Goal: Information Seeking & Learning: Learn about a topic

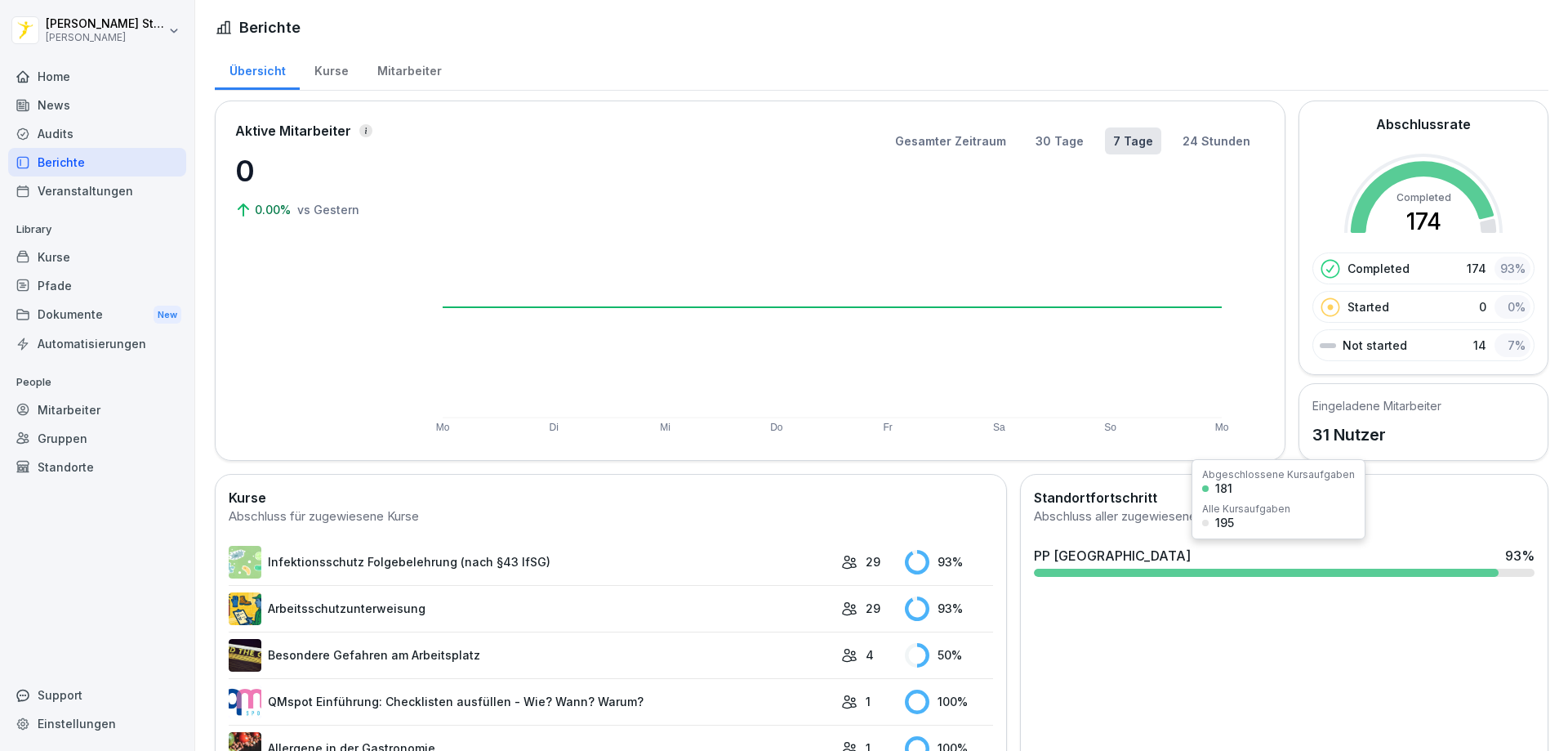
click at [1203, 572] on div at bounding box center [1266, 572] width 465 height 8
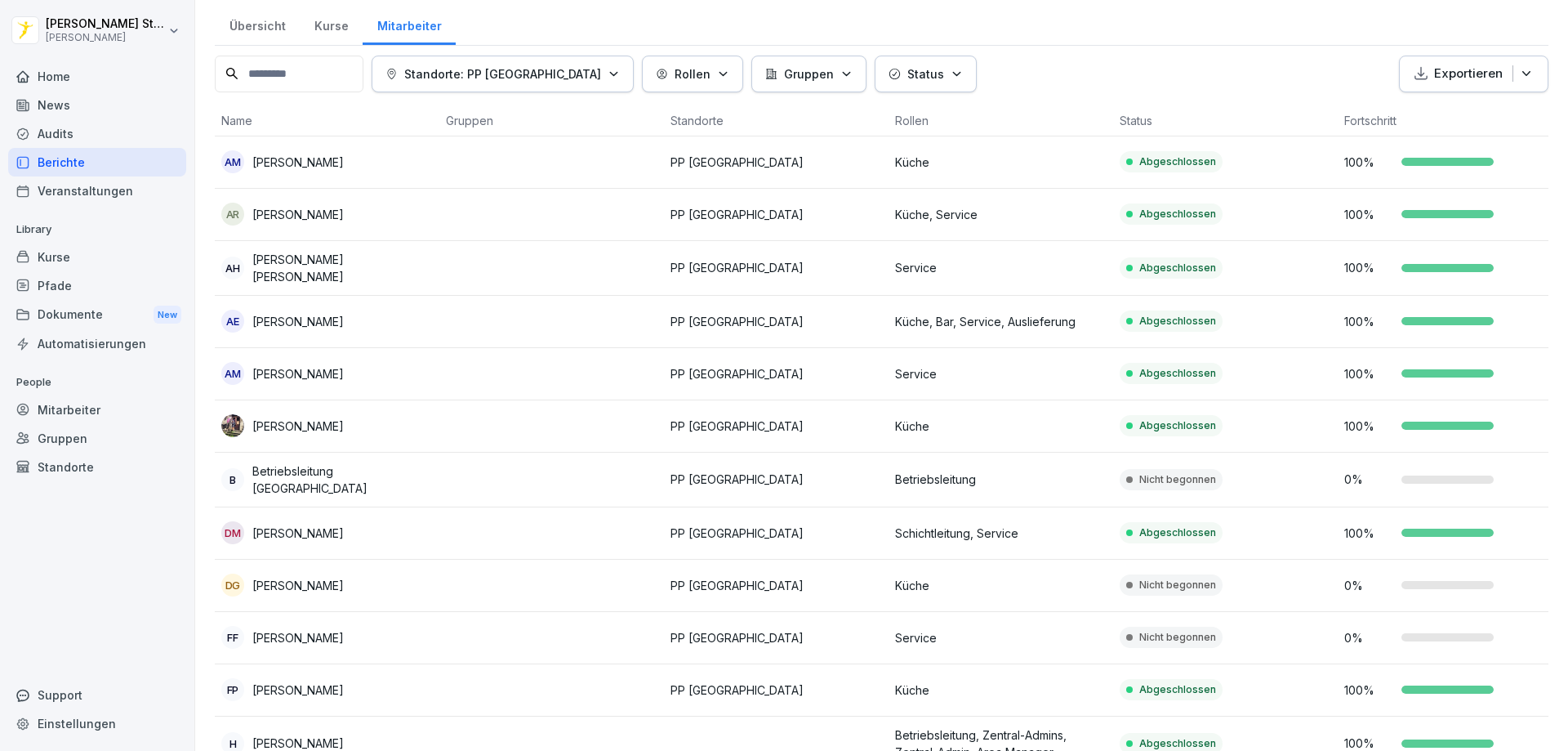
scroll to position [81, 0]
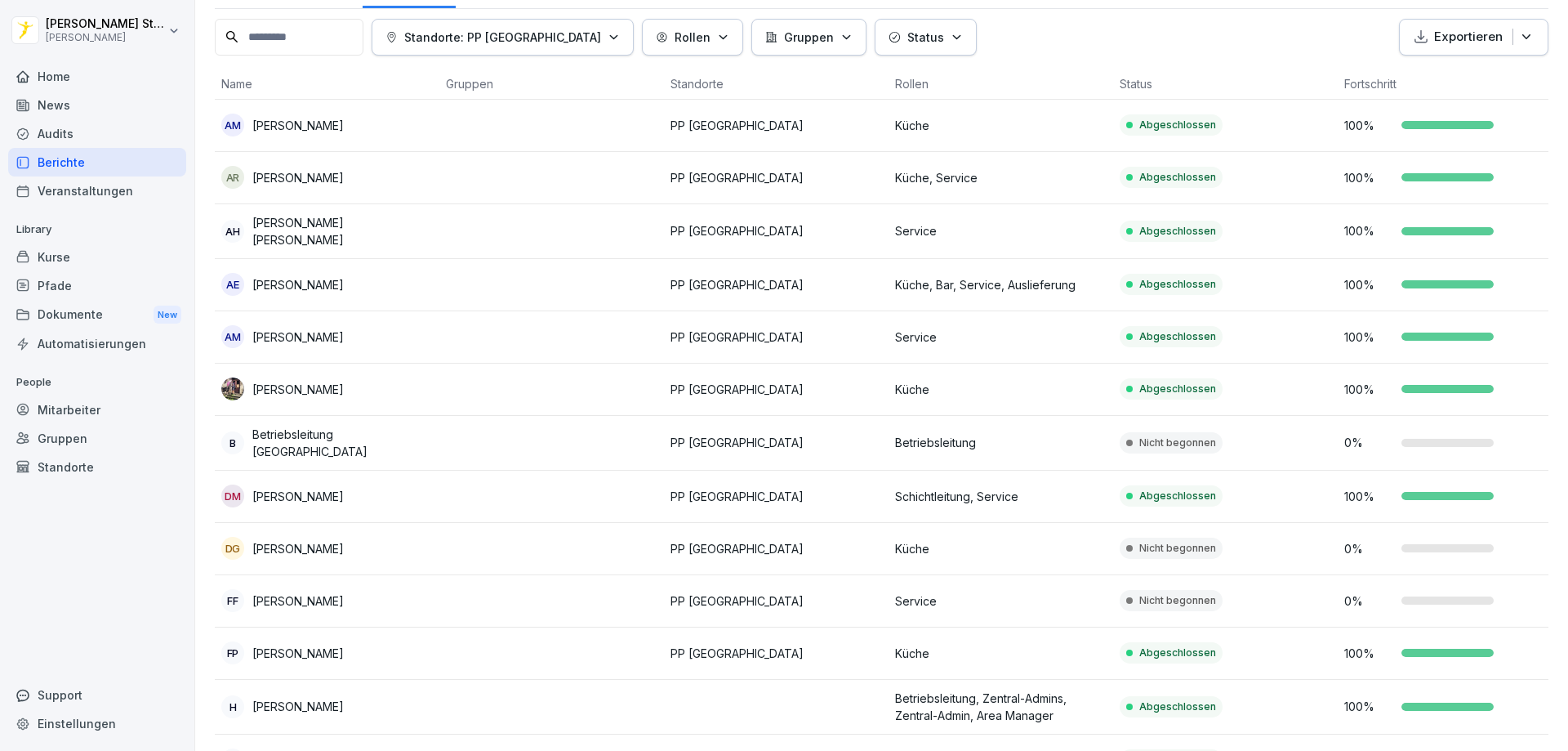
click at [343, 544] on p "[PERSON_NAME]" at bounding box center [298, 548] width 92 height 18
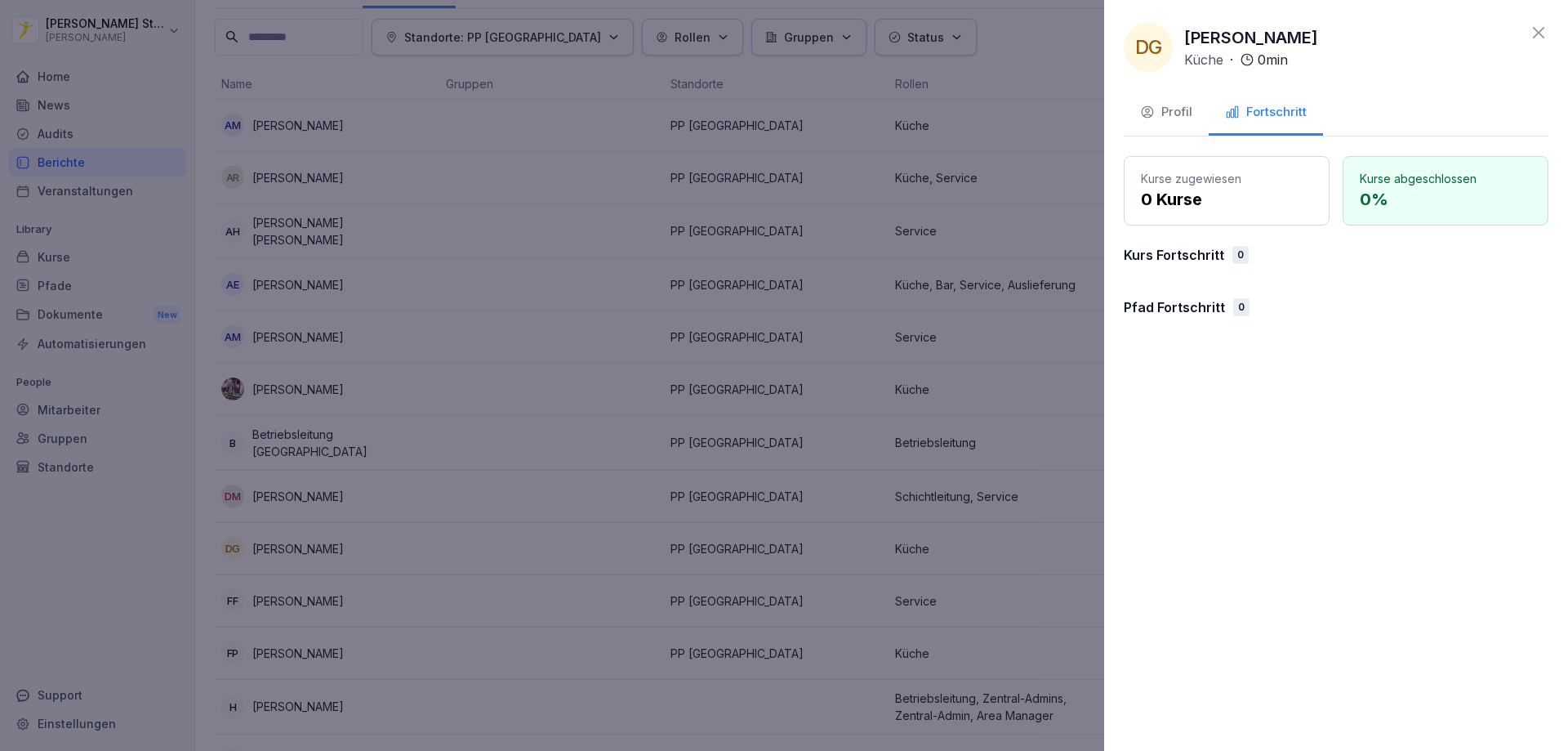
click at [1540, 38] on icon at bounding box center [1538, 32] width 19 height 19
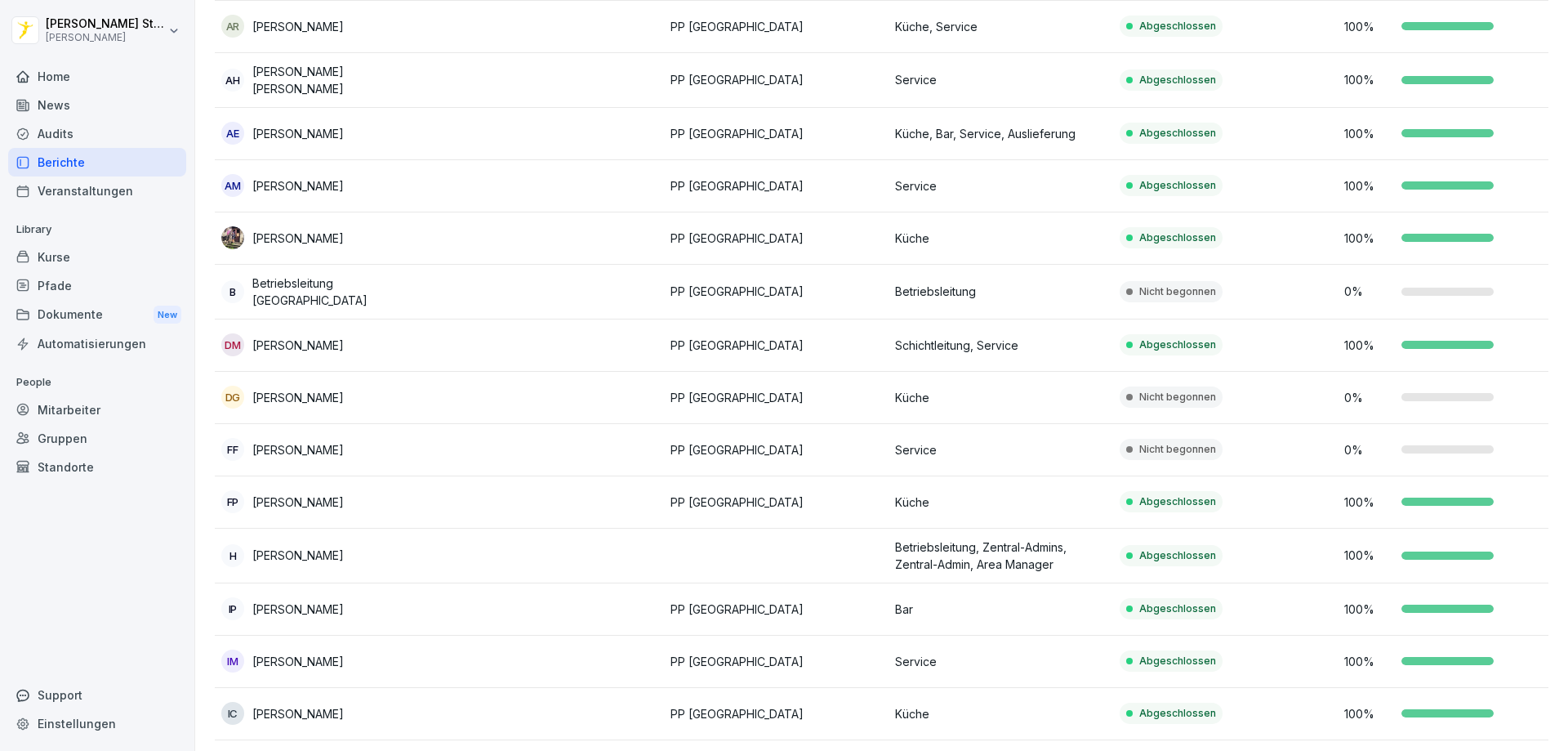
scroll to position [245, 0]
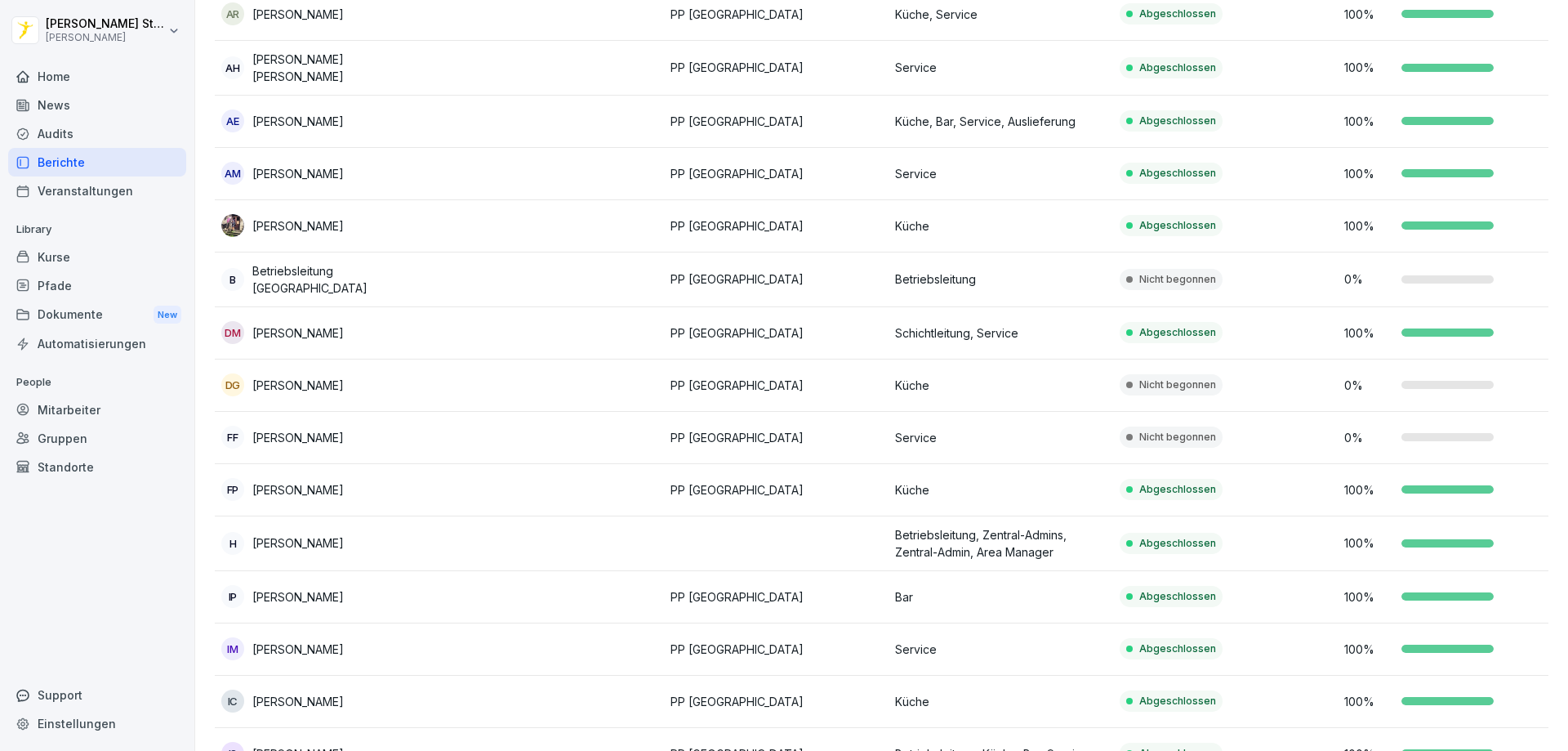
click at [1417, 433] on div at bounding box center [1448, 437] width 93 height 8
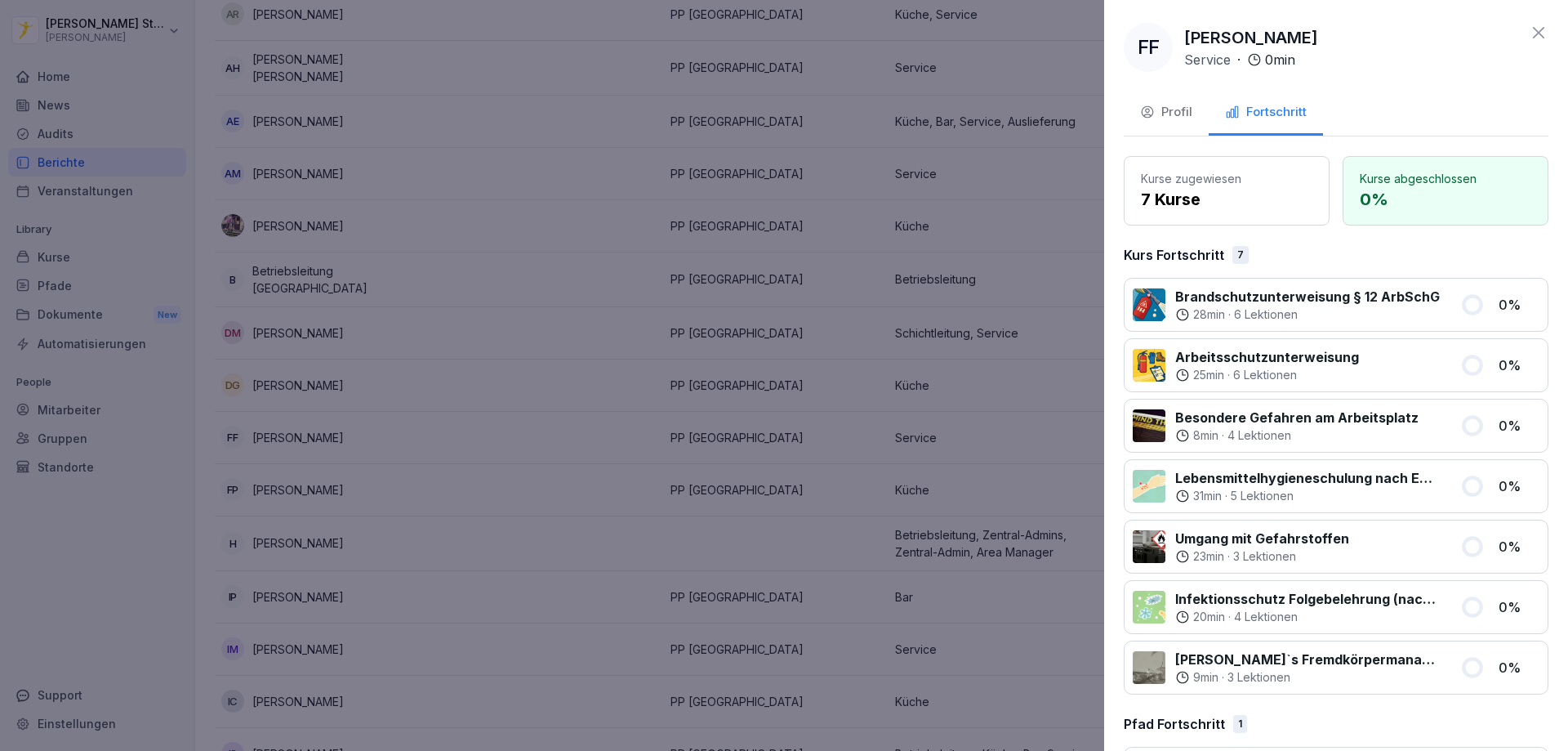
click at [1529, 31] on icon at bounding box center [1538, 32] width 19 height 19
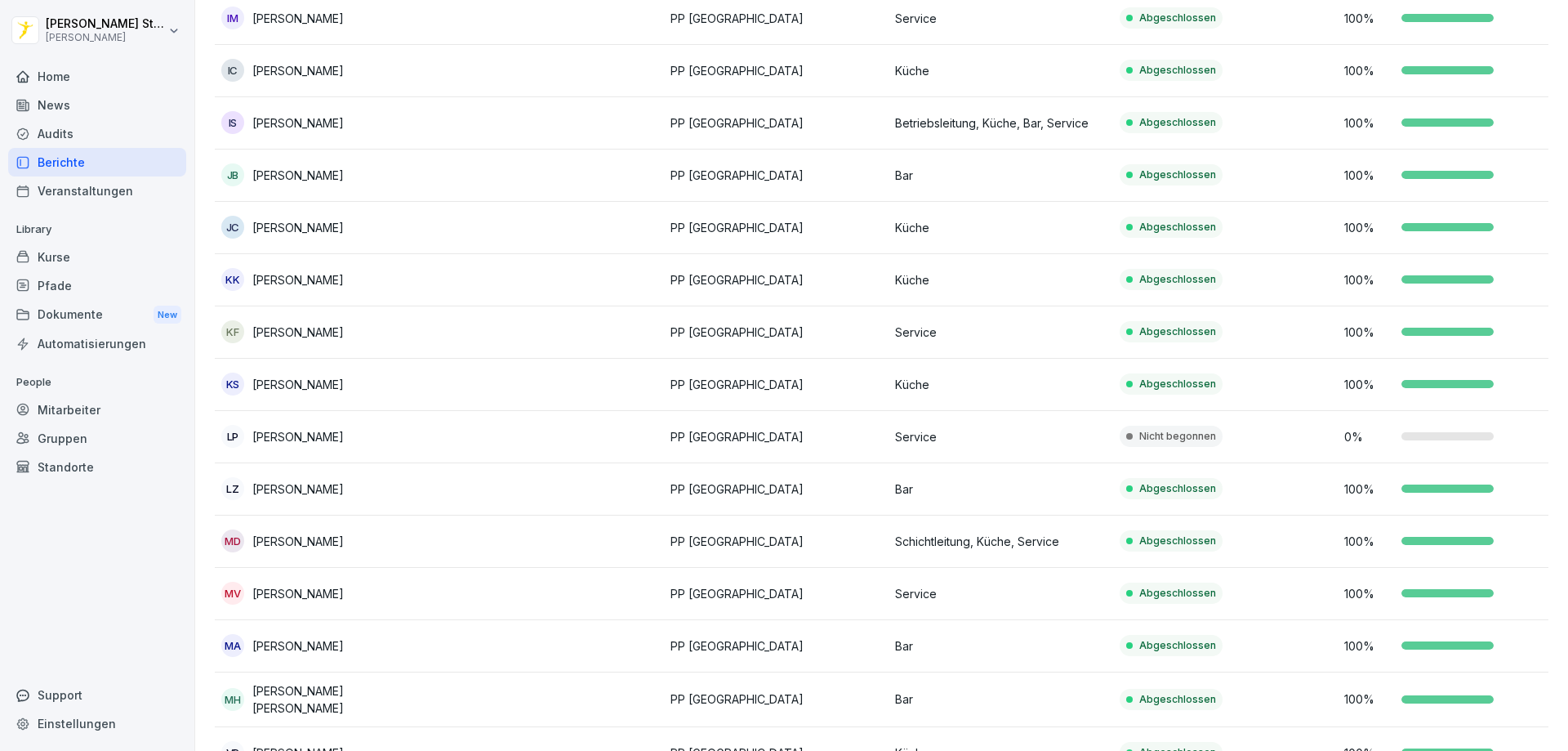
scroll to position [899, 0]
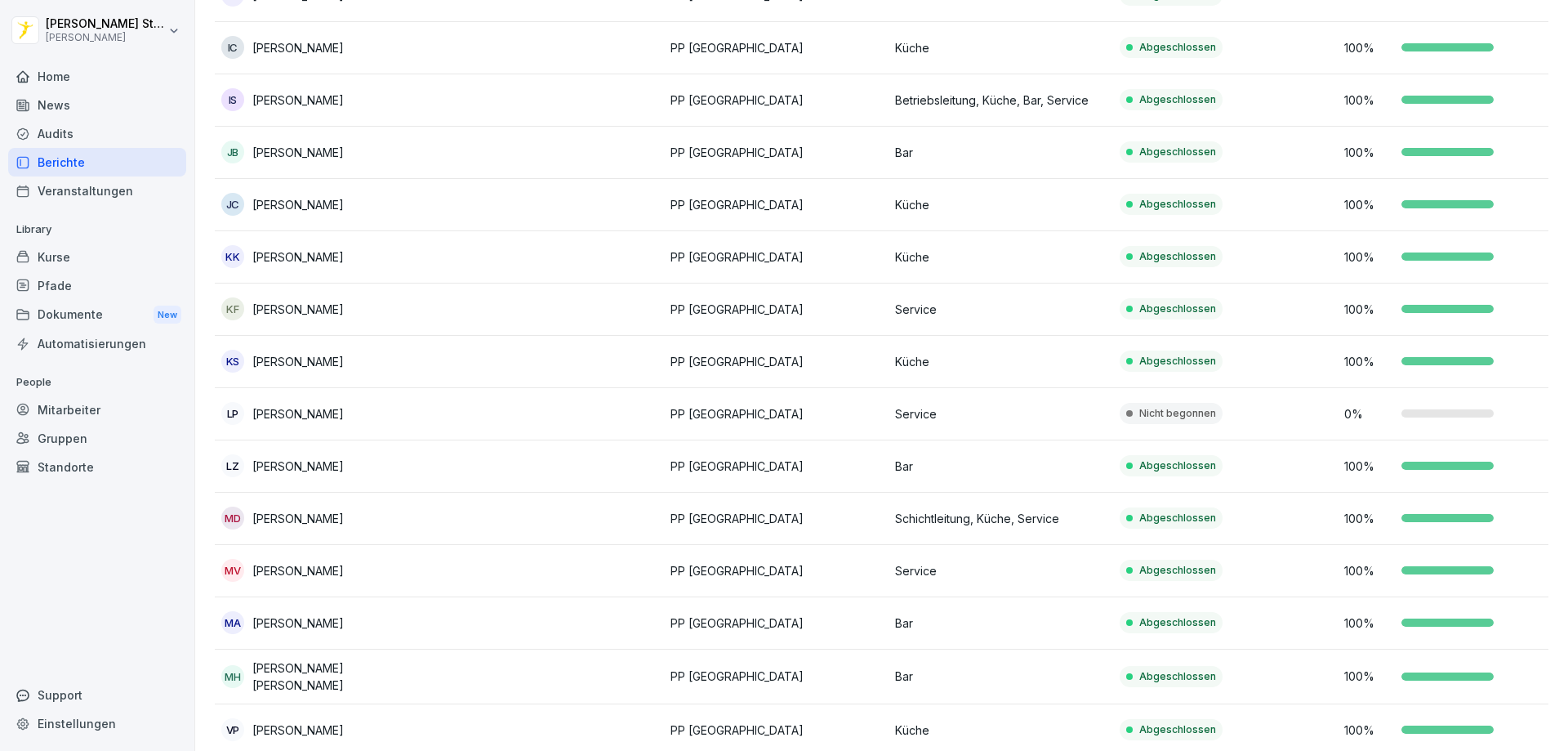
click at [1146, 409] on p "Nicht begonnen" at bounding box center [1177, 414] width 77 height 15
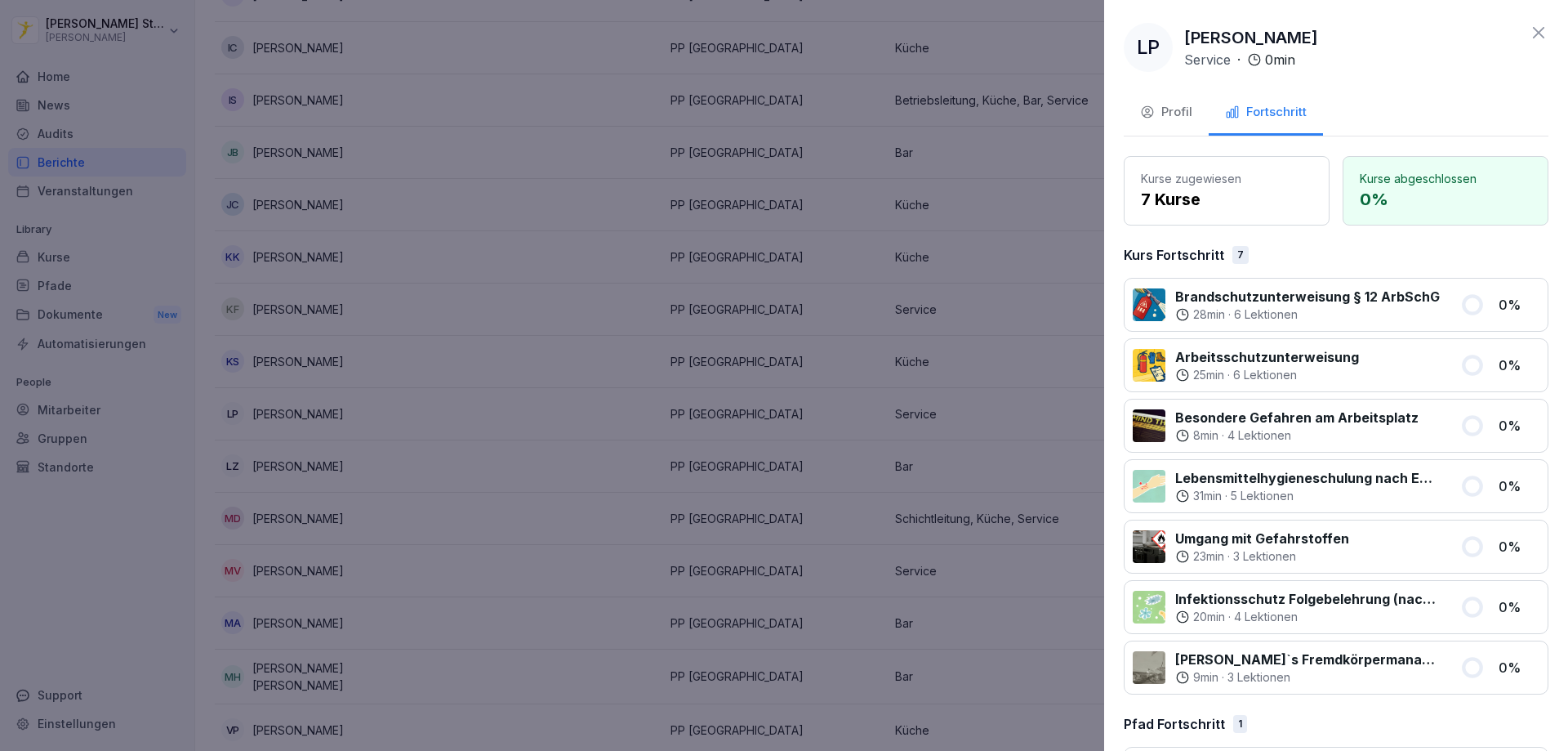
click at [1533, 32] on icon at bounding box center [1538, 32] width 11 height 11
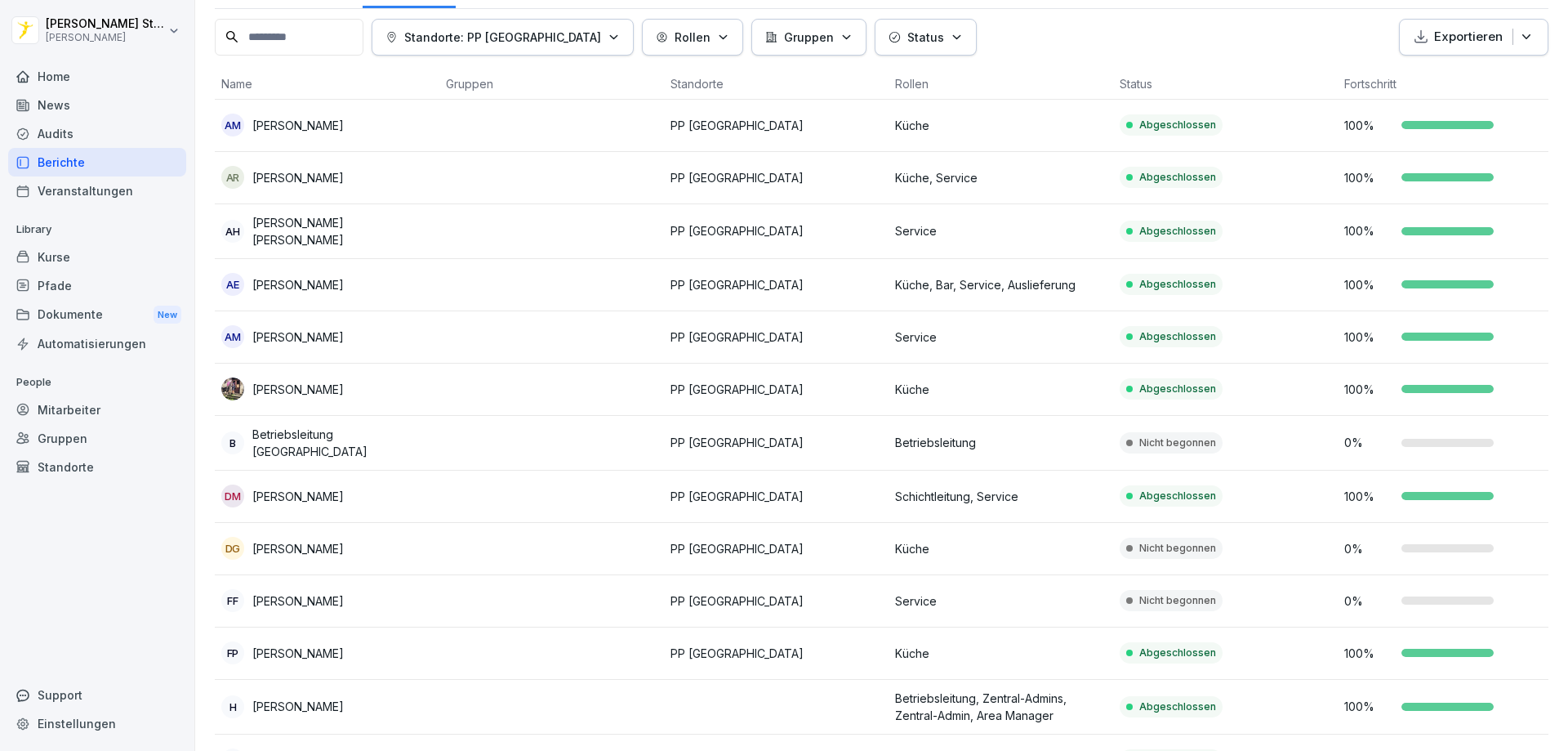
scroll to position [0, 0]
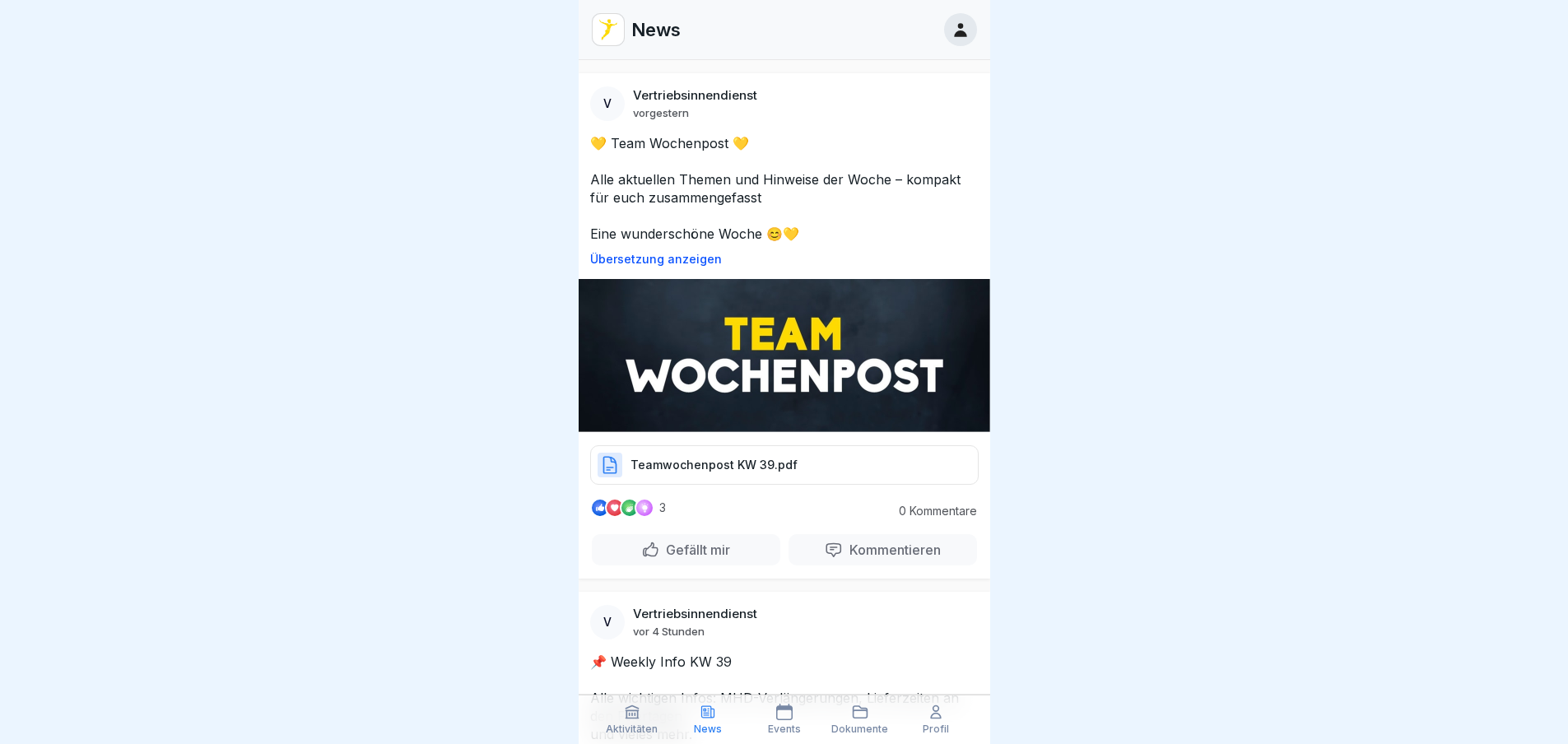
click at [749, 463] on p "Teamwochenpost KW 39.pdf" at bounding box center [714, 465] width 167 height 17
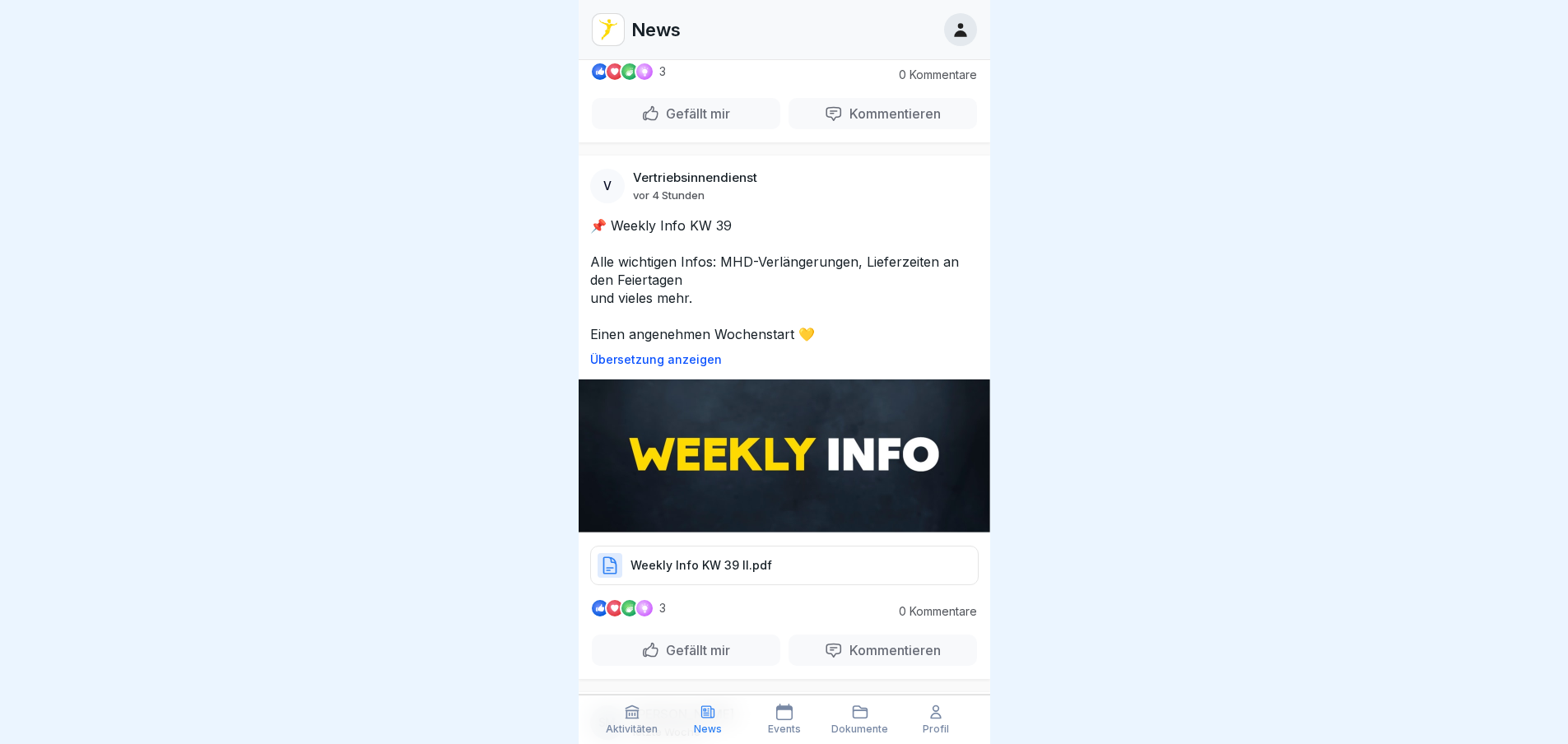
scroll to position [576, 0]
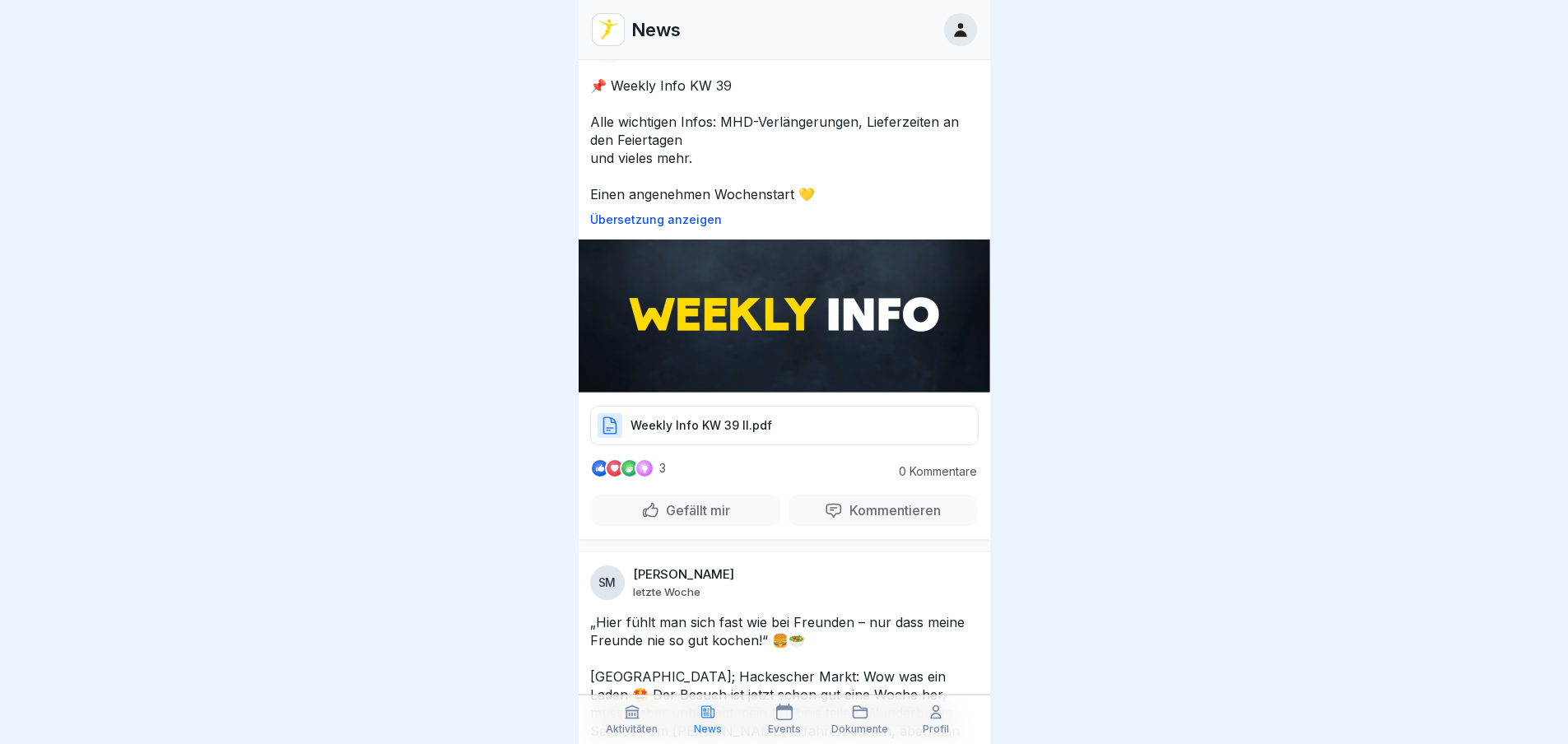
click at [787, 416] on div "Weekly Info KW 39 II.pdf" at bounding box center [784, 425] width 388 height 39
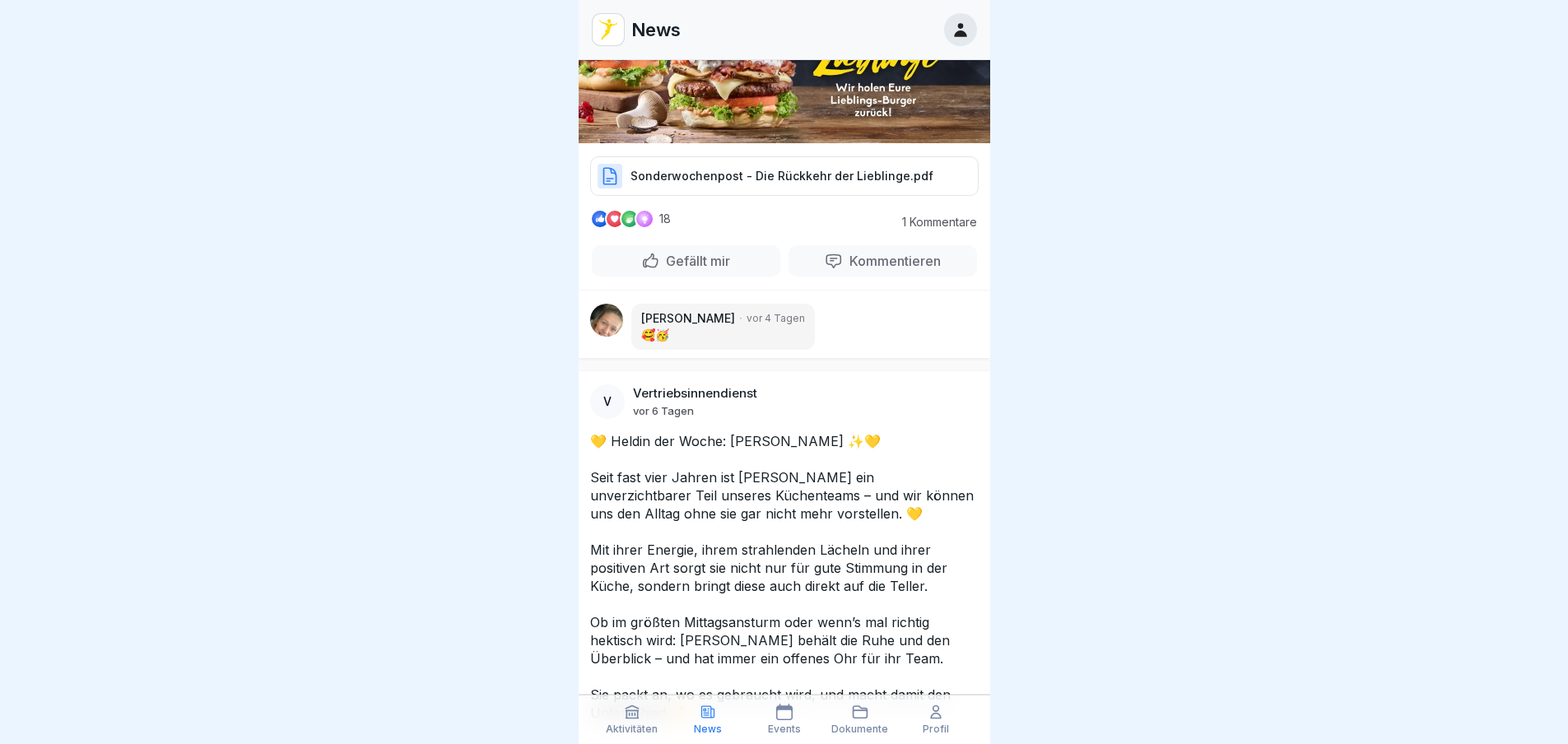
scroll to position [4607, 0]
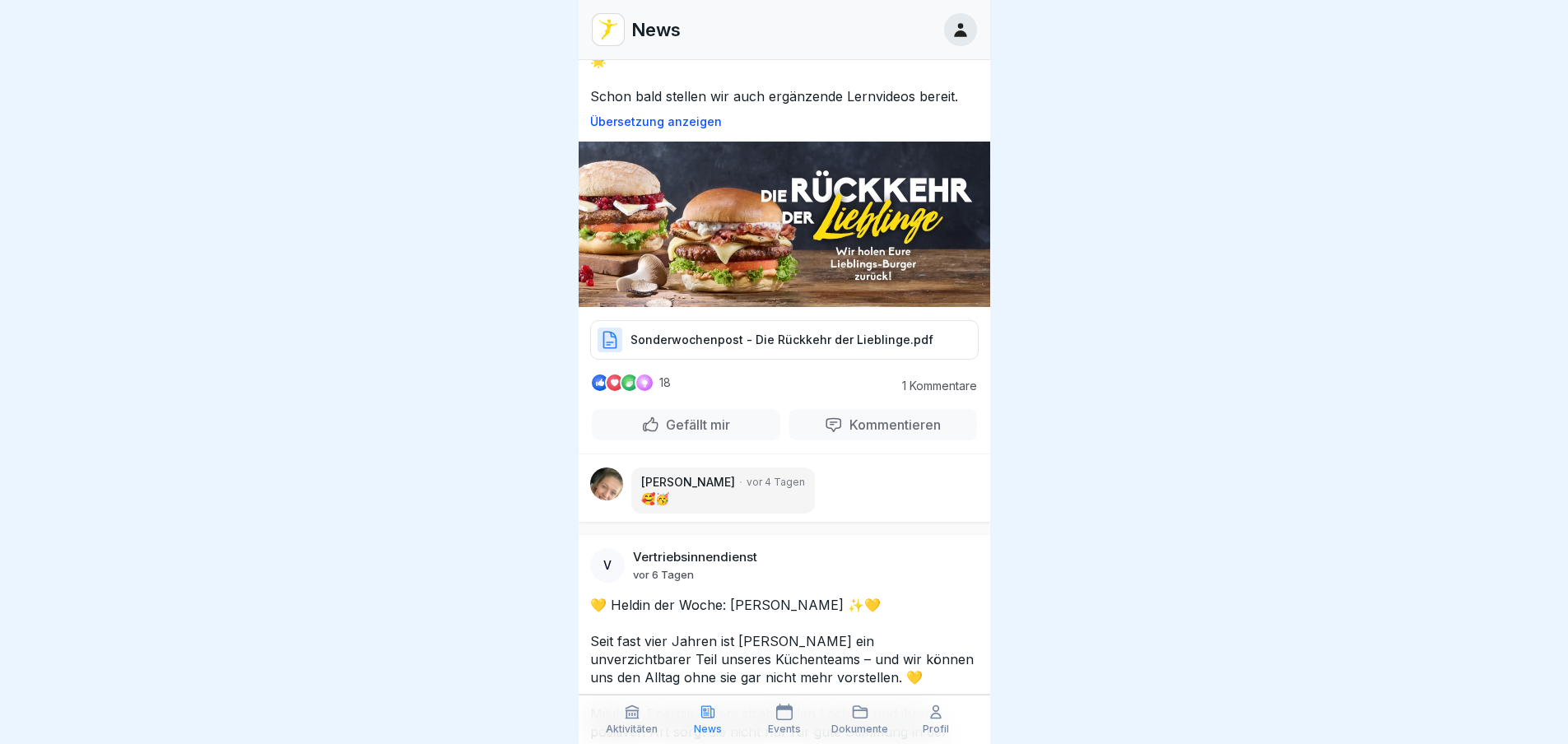
click at [794, 332] on p "Sonderwochenpost - Die Rückkehr der Lieblinge.pdf" at bounding box center [782, 340] width 303 height 17
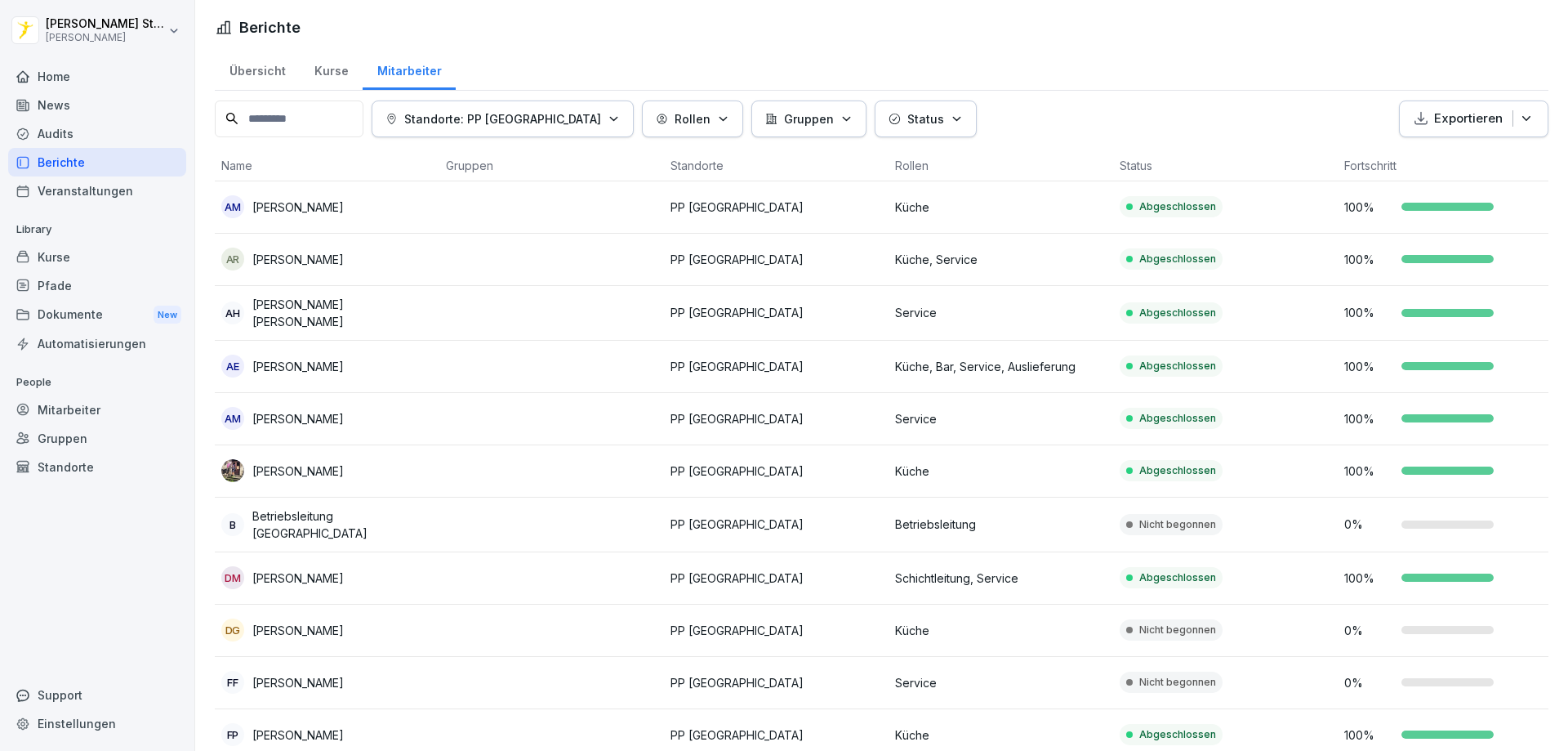
click at [45, 70] on div "Home" at bounding box center [97, 76] width 178 height 29
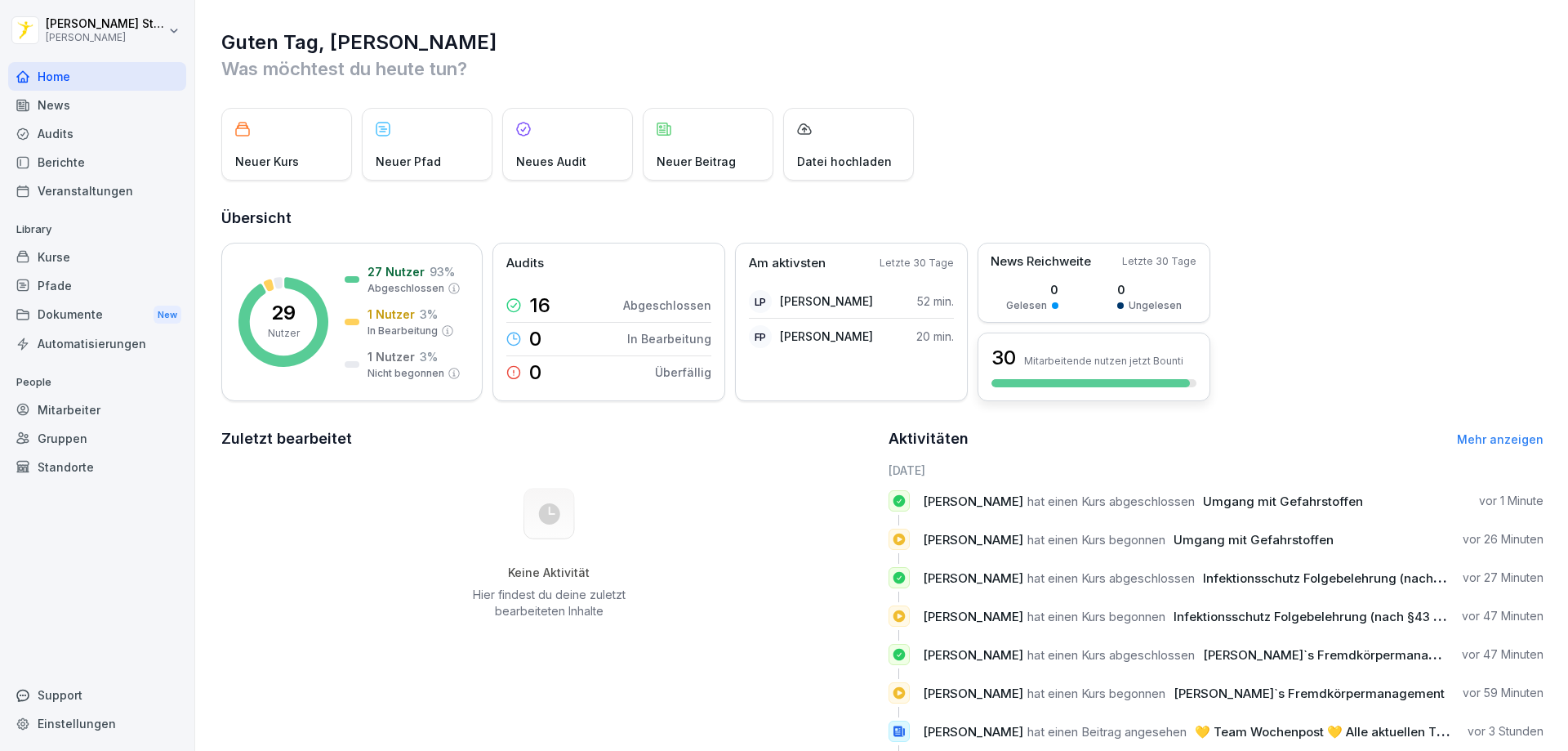
click at [1097, 386] on div at bounding box center [1090, 382] width 198 height 8
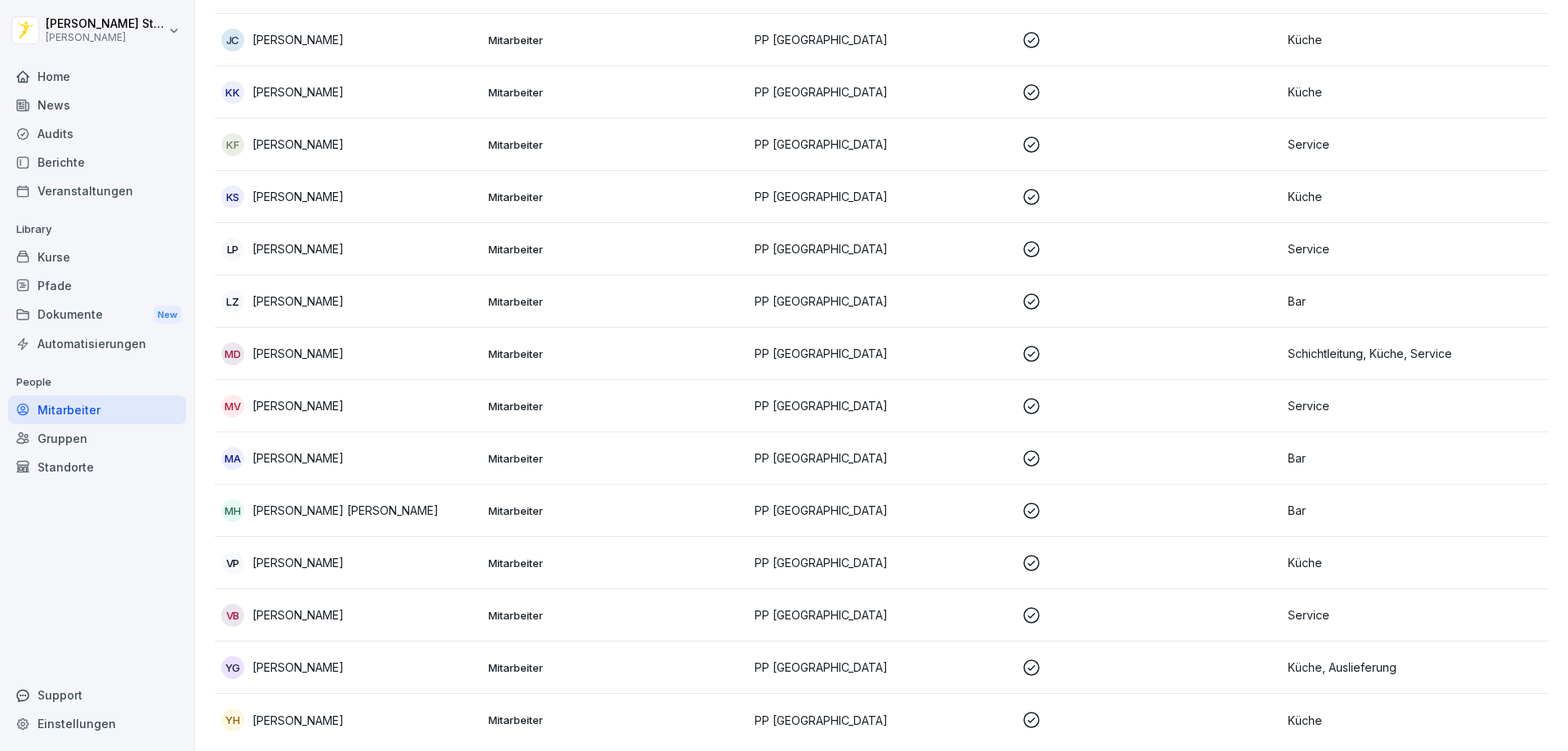
scroll to position [1083, 0]
